Goal: Check status

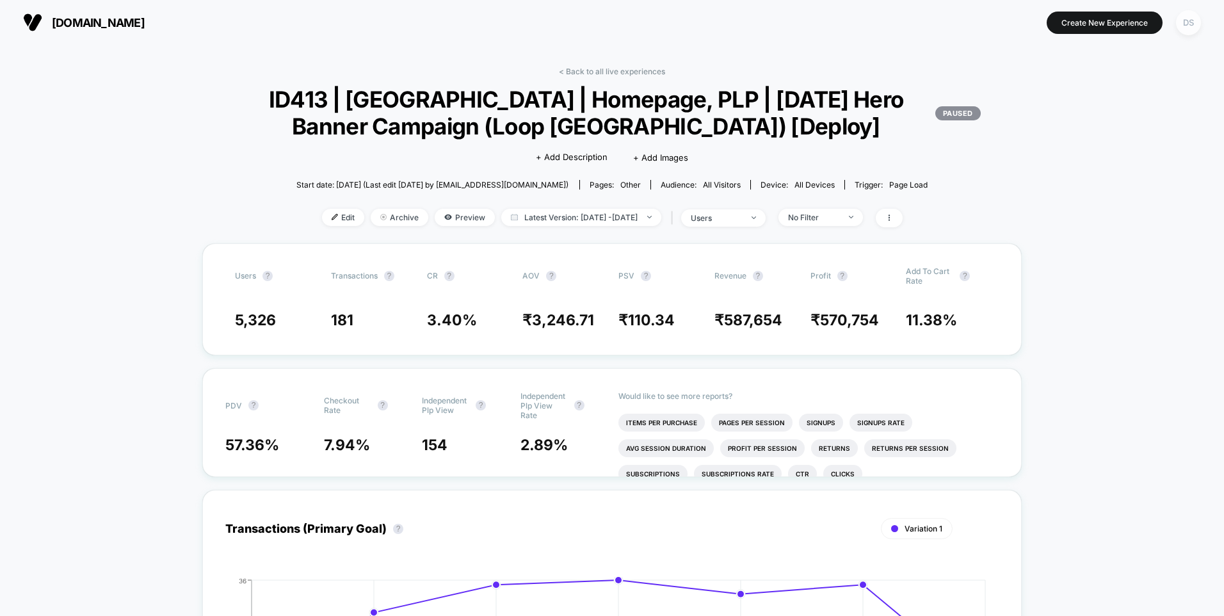
click at [1186, 20] on div "DS" at bounding box center [1188, 22] width 25 height 25
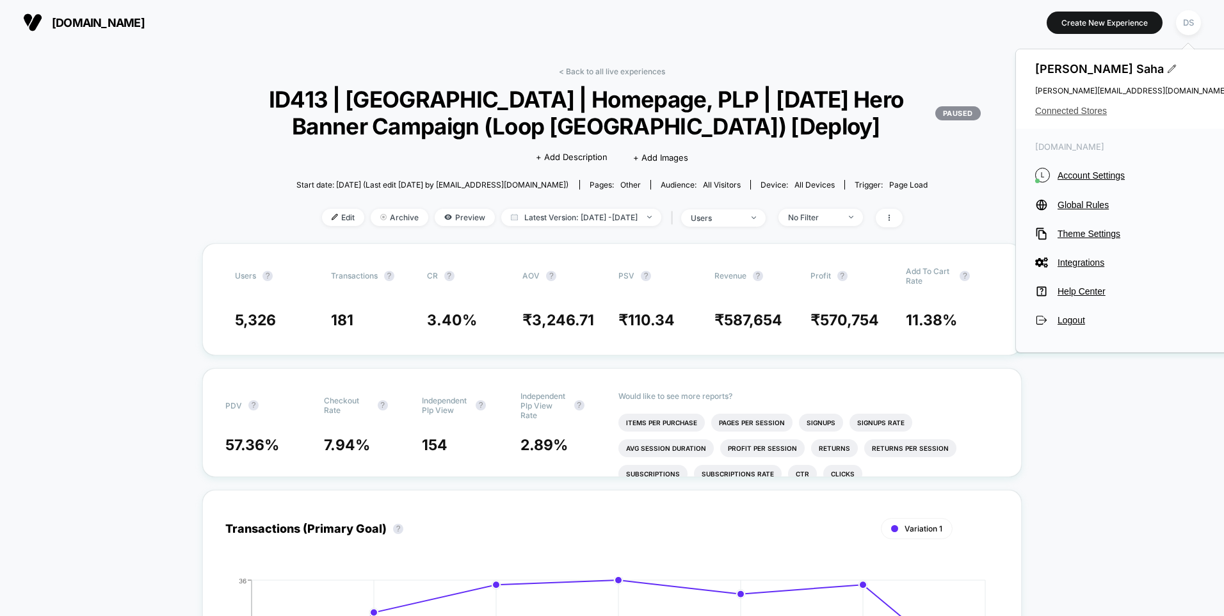
click at [1081, 110] on span "Connected Stores" at bounding box center [1131, 111] width 192 height 10
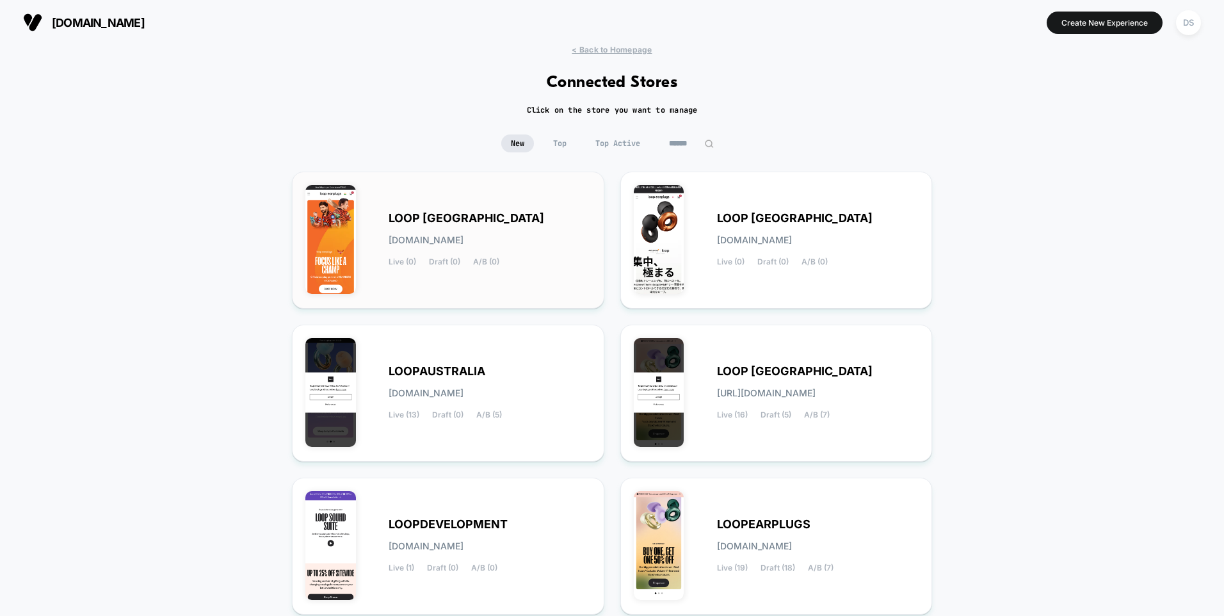
click at [416, 231] on div "LOOP [GEOGRAPHIC_DATA] [DOMAIN_NAME] Live (0) Draft (0) A/B (0)" at bounding box center [490, 240] width 202 height 53
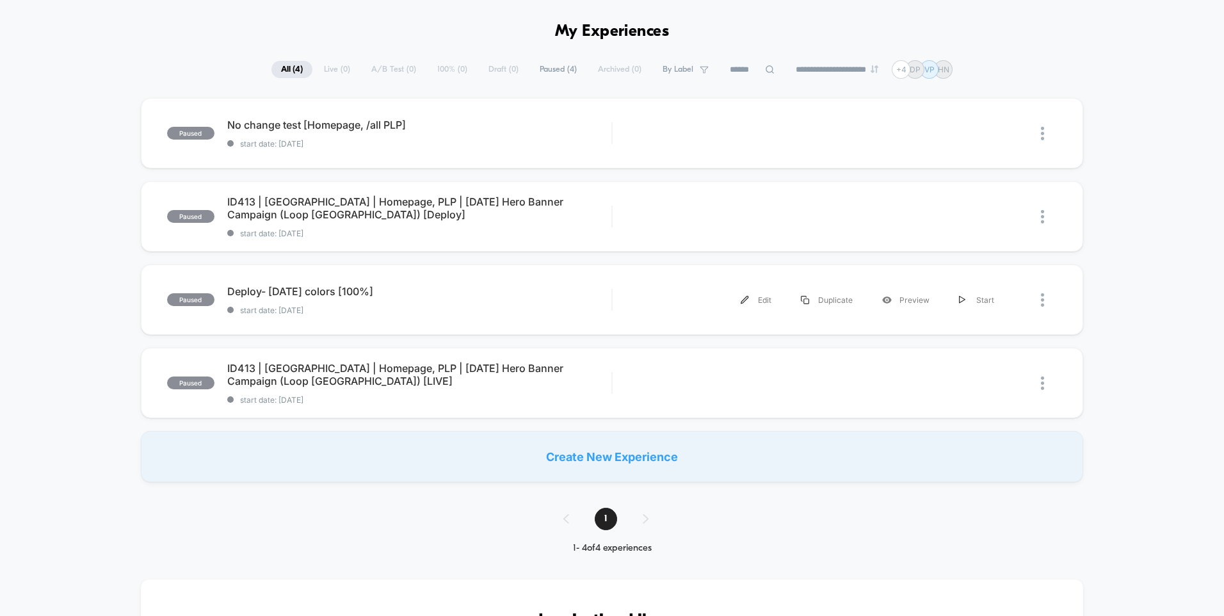
scroll to position [64, 0]
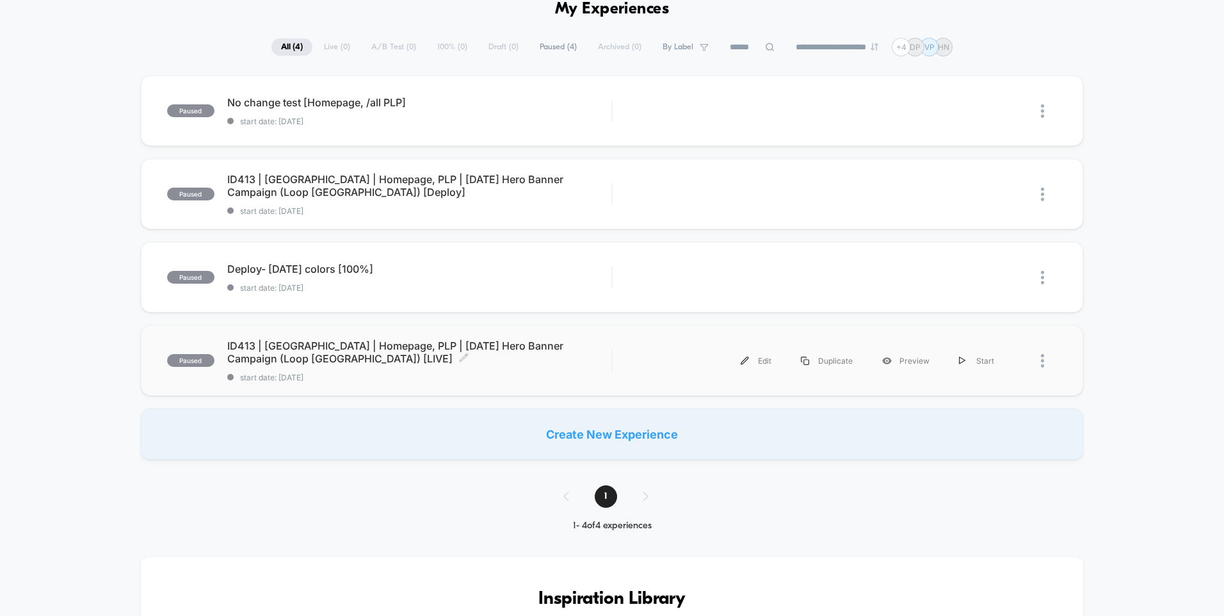
click at [264, 351] on span "ID413 | [GEOGRAPHIC_DATA] | Homepage, PLP | [DATE] Hero Banner Campaign (Loop […" at bounding box center [419, 352] width 384 height 26
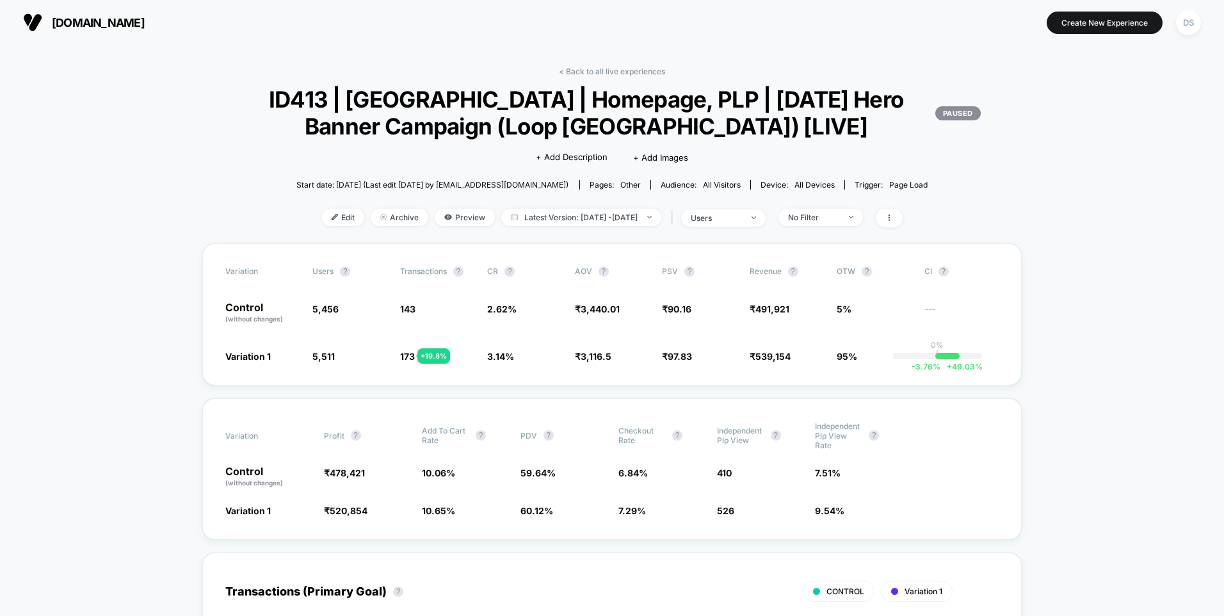
click at [593, 77] on div "< Back to all live experiences ID413 | [GEOGRAPHIC_DATA] | Homepage, PLP | [DAT…" at bounding box center [612, 155] width 820 height 177
click at [592, 72] on link "< Back to all live experiences" at bounding box center [612, 72] width 106 height 10
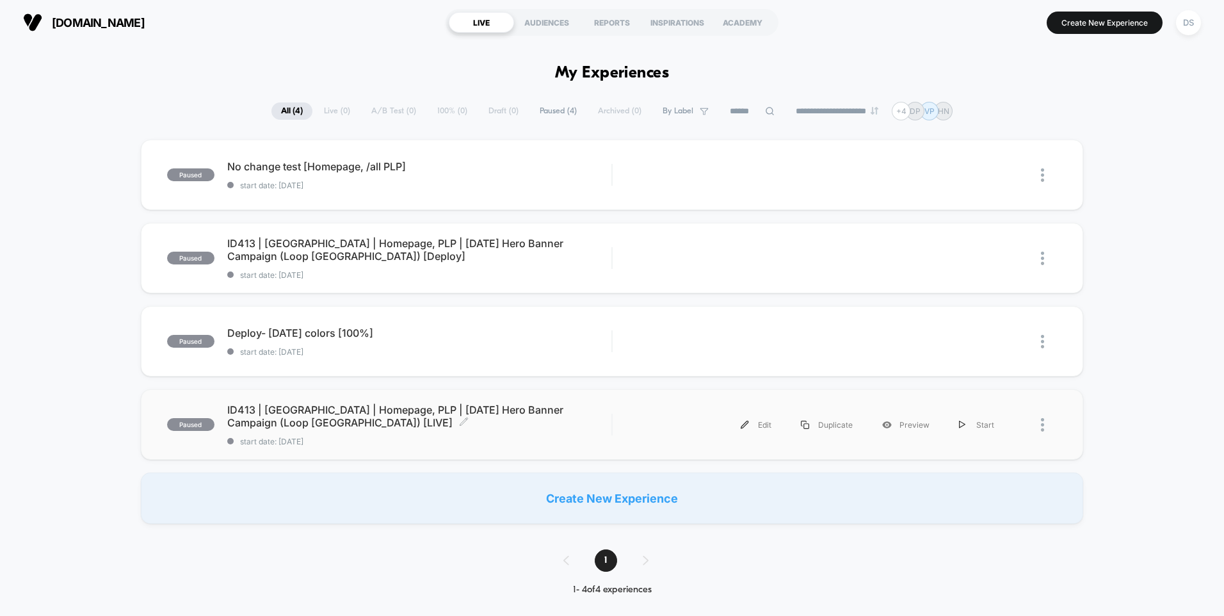
click at [337, 410] on span "ID413 | [GEOGRAPHIC_DATA] | Homepage, PLP | [DATE] Hero Banner Campaign (Loop […" at bounding box center [419, 416] width 384 height 26
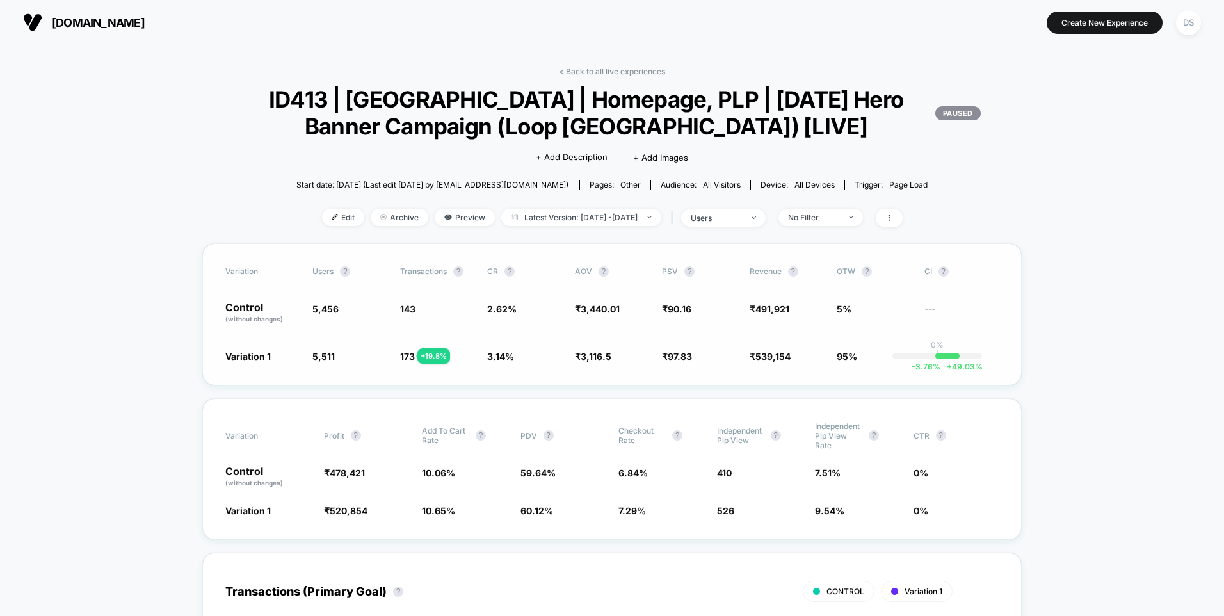
drag, startPoint x: 613, startPoint y: 357, endPoint x: 585, endPoint y: 353, distance: 27.8
click at [584, 353] on span "₹ 3,116.5 - 9.4 %" at bounding box center [612, 356] width 74 height 13
